Goal: Task Accomplishment & Management: Manage account settings

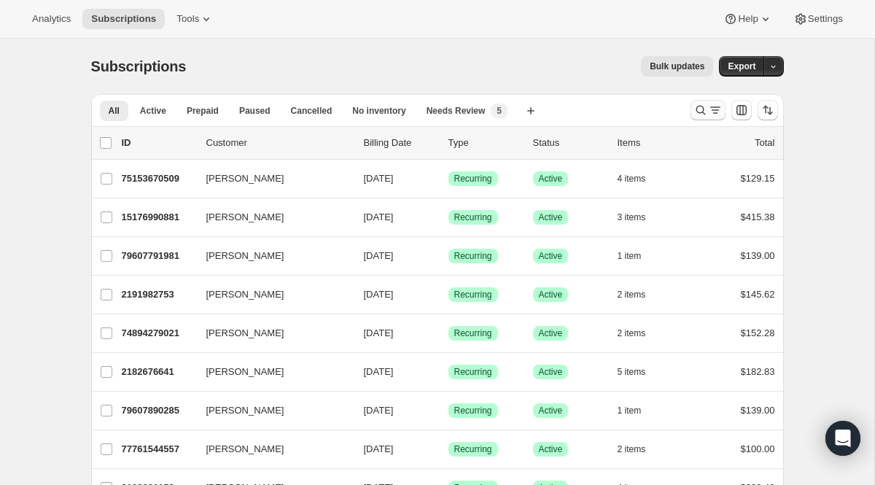
click at [709, 113] on icon "Search and filter results" at bounding box center [715, 110] width 15 height 15
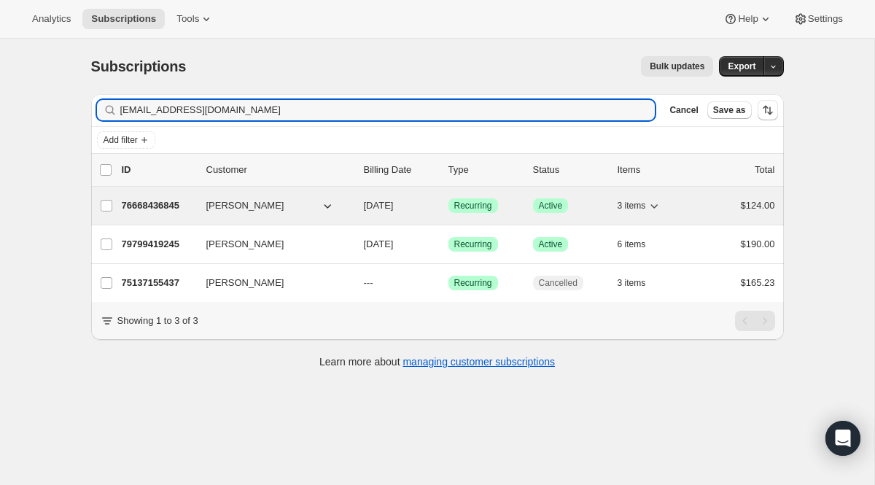
type input "[EMAIL_ADDRESS][DOMAIN_NAME]"
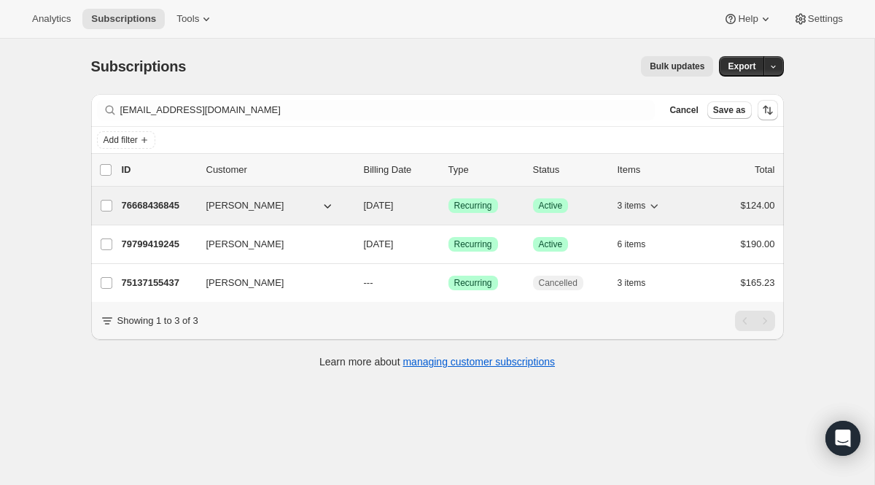
click at [471, 210] on span "Recurring" at bounding box center [473, 206] width 38 height 12
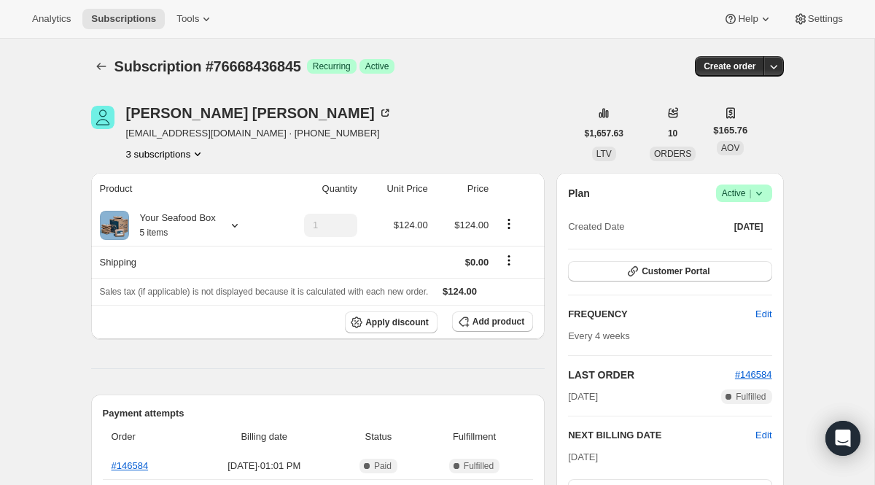
click at [195, 160] on button "3 subscriptions" at bounding box center [165, 154] width 79 height 15
click at [101, 69] on icon "Subscriptions" at bounding box center [101, 66] width 15 height 15
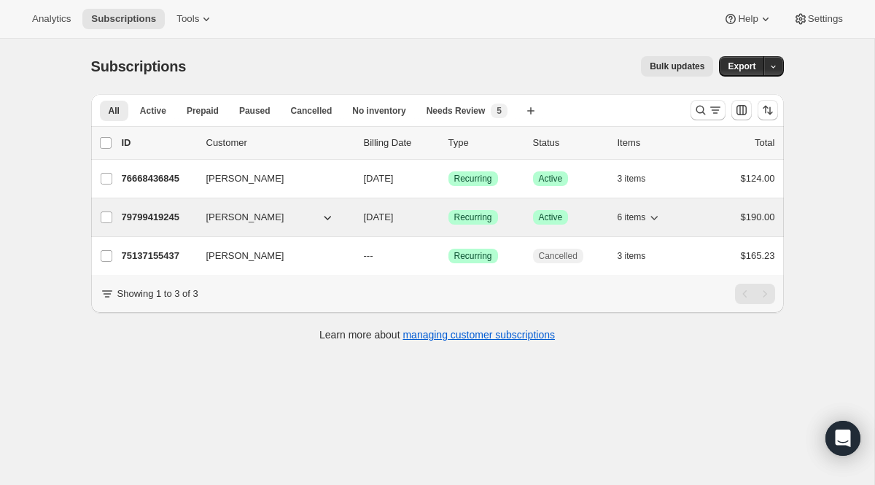
click at [372, 208] on div "79799419245 [PERSON_NAME] [DATE] Success Recurring Success Active 6 items $190.…" at bounding box center [448, 217] width 653 height 20
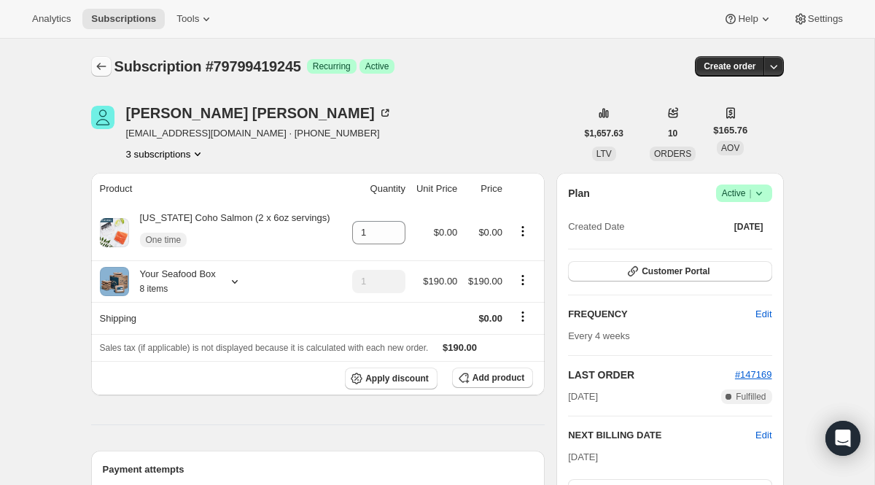
click at [109, 71] on button "Subscriptions" at bounding box center [101, 66] width 20 height 20
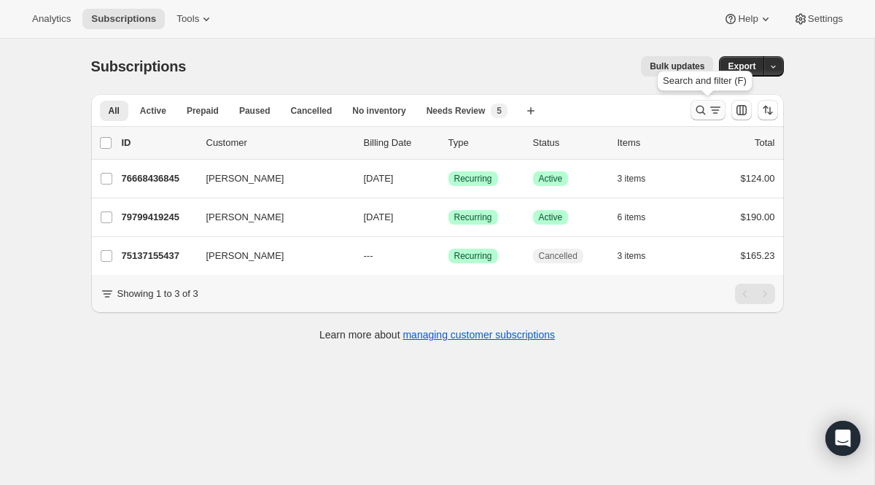
click at [712, 111] on icon "Search and filter results" at bounding box center [715, 110] width 15 height 15
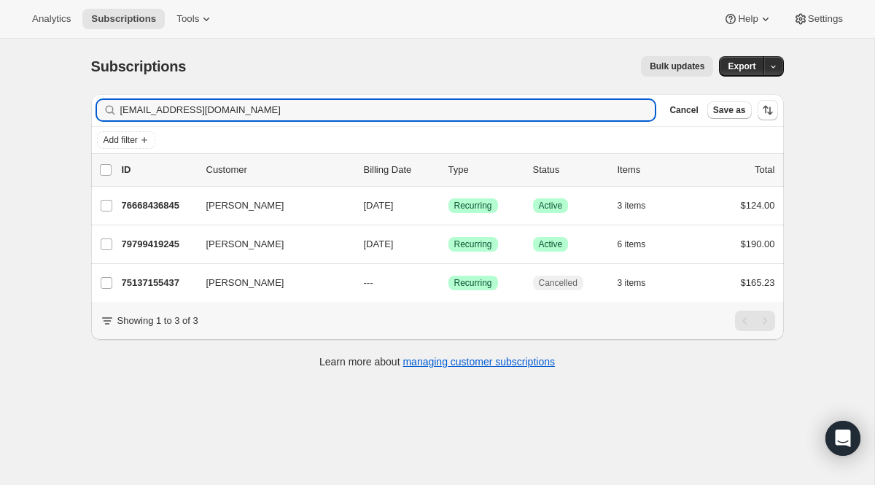
drag, startPoint x: 276, startPoint y: 105, endPoint x: 17, endPoint y: 64, distance: 262.0
click at [17, 64] on div "Subscriptions. This page is ready Subscriptions Bulk updates More actions Bulk …" at bounding box center [437, 281] width 874 height 485
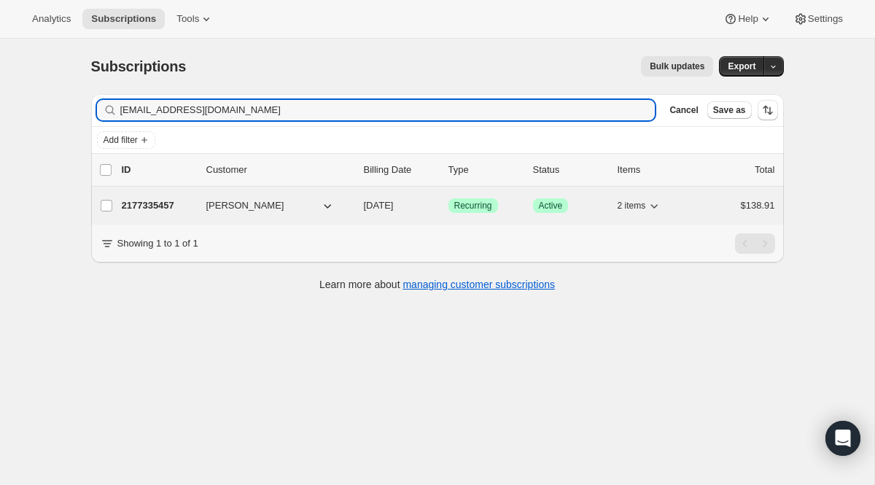
type input "[EMAIL_ADDRESS][DOMAIN_NAME]"
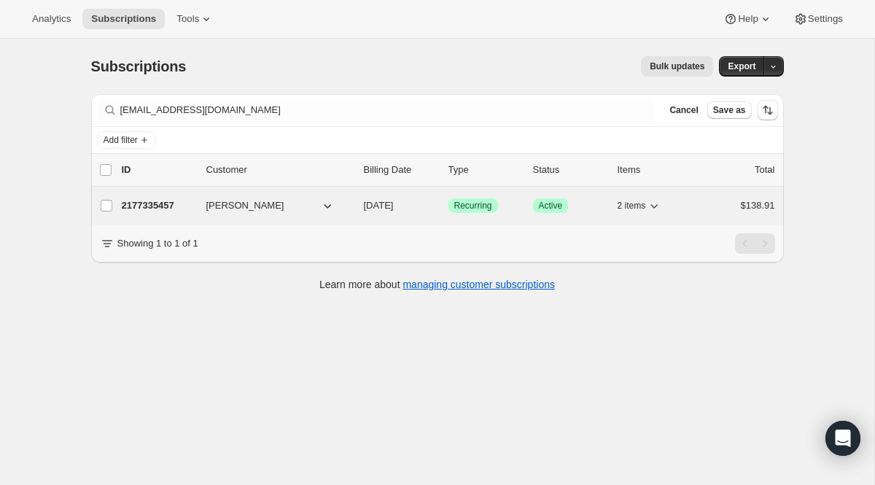
click at [475, 202] on span "Recurring" at bounding box center [473, 206] width 38 height 12
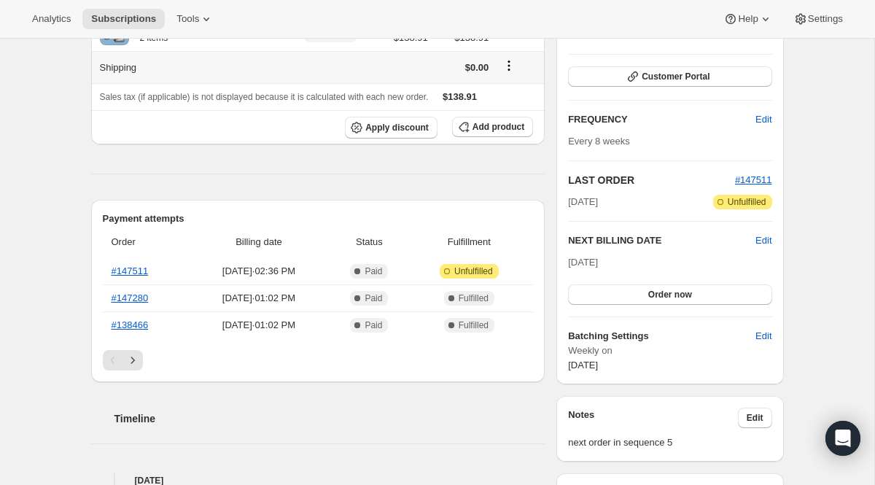
scroll to position [443, 0]
